Goal: Information Seeking & Learning: Stay updated

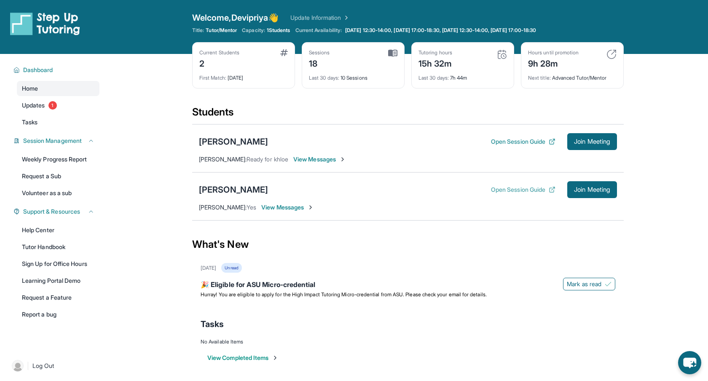
click at [550, 190] on icon at bounding box center [552, 189] width 7 height 7
click at [34, 105] on span "Updates" at bounding box center [33, 105] width 23 height 8
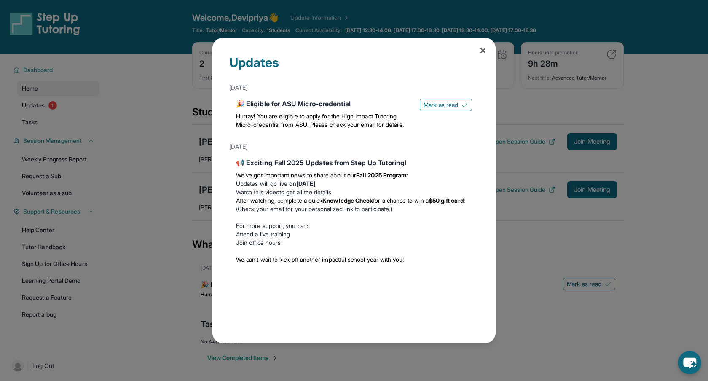
click at [343, 168] on div "📢 Exciting Fall 2025 Updates from Step Up Tutoring!" at bounding box center [354, 163] width 236 height 10
click at [231, 174] on div "📢 Exciting Fall 2025 Updates from Step Up Tutoring! We’ve got important news to…" at bounding box center [353, 212] width 249 height 116
click at [282, 168] on div "📢 Exciting Fall 2025 Updates from Step Up Tutoring!" at bounding box center [354, 163] width 236 height 10
click at [294, 196] on li "Watch this video to get all the details" at bounding box center [354, 192] width 236 height 8
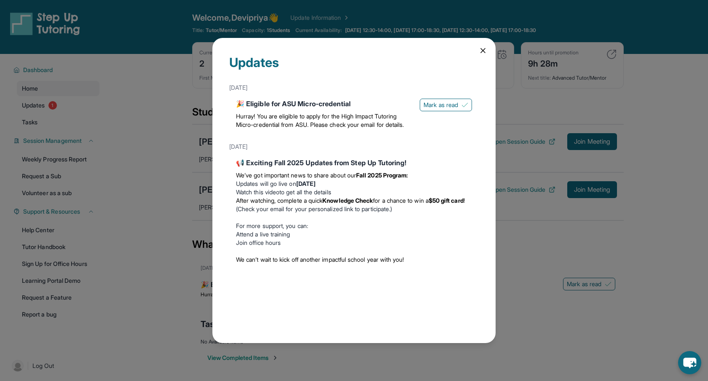
click at [308, 196] on li "Watch this video to get all the details" at bounding box center [354, 192] width 236 height 8
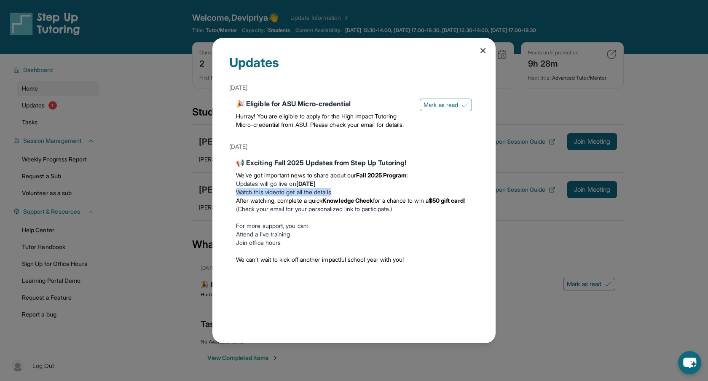
click at [308, 196] on li "Watch this video to get all the details" at bounding box center [354, 192] width 236 height 8
click at [259, 196] on link "Watch this video" at bounding box center [257, 191] width 43 height 7
click at [483, 48] on icon at bounding box center [483, 50] width 8 height 8
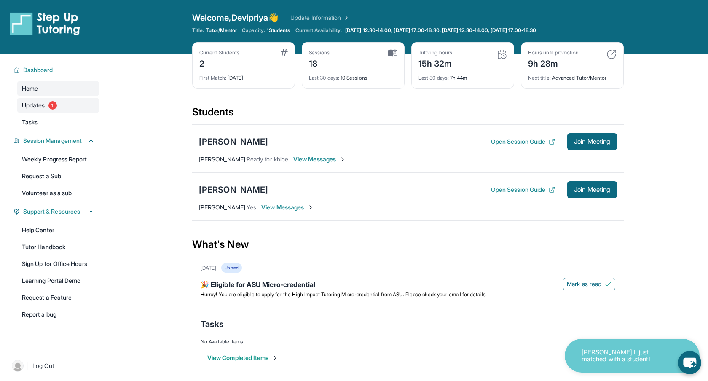
click at [35, 106] on span "Updates" at bounding box center [33, 105] width 23 height 8
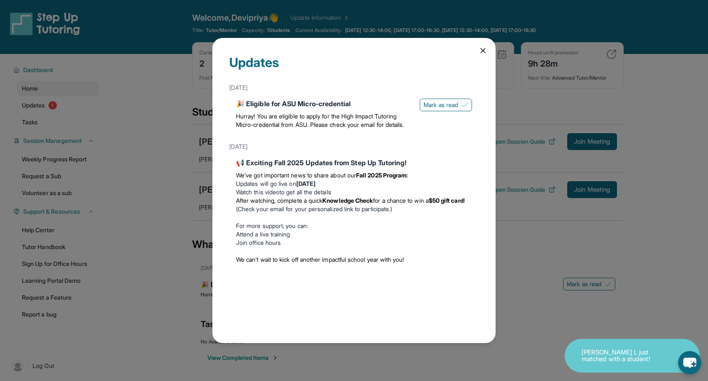
click at [483, 48] on icon at bounding box center [483, 50] width 8 height 8
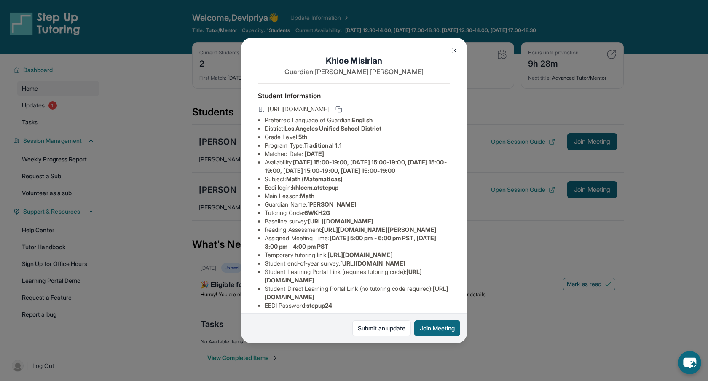
click at [455, 53] on img at bounding box center [454, 50] width 7 height 7
